Goal: Task Accomplishment & Management: Manage account settings

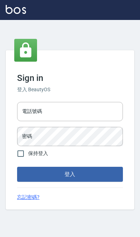
click at [34, 121] on input "電話號碼" at bounding box center [70, 111] width 106 height 19
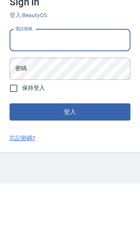
type input "P"
type input "0910967130"
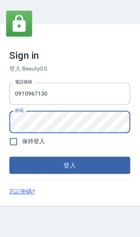
scroll to position [38, 0]
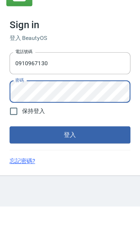
click at [17, 167] on button "登入" at bounding box center [70, 174] width 106 height 15
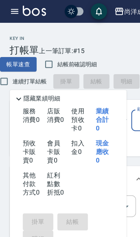
click at [108, 11] on icon "button" at bounding box center [104, 10] width 9 height 9
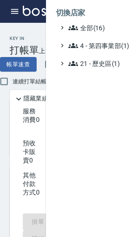
click at [67, 24] on icon at bounding box center [64, 24] width 9 height 4
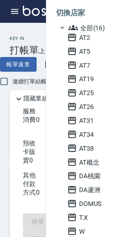
click at [69, 105] on span "AT31" at bounding box center [94, 105] width 70 height 9
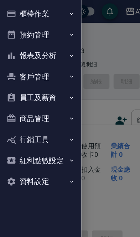
click at [15, 84] on button "員工及薪資" at bounding box center [35, 85] width 65 height 19
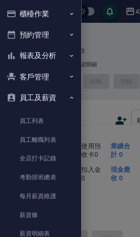
click at [23, 104] on link "員工列表" at bounding box center [35, 106] width 65 height 16
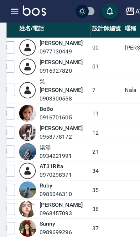
scroll to position [61, 0]
